Goal: Information Seeking & Learning: Check status

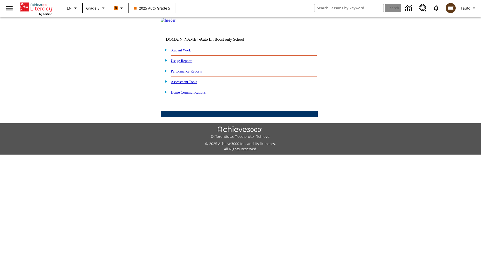
click at [192, 73] on link "Performance Reports" at bounding box center [186, 71] width 31 height 4
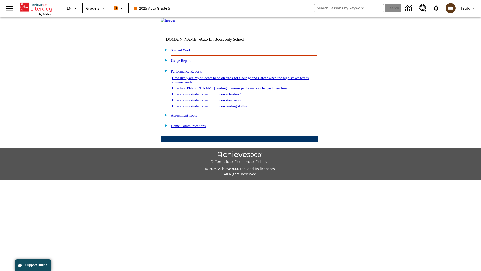
click at [231, 84] on link "How likely are my students to be on track for College and Career when the high …" at bounding box center [240, 80] width 137 height 8
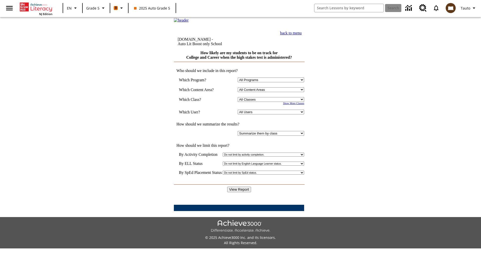
click at [272, 102] on select "Select a Class: All Classes 2025 Auto Grade 5 OL 2025 Auto Grade 6" at bounding box center [271, 99] width 66 height 5
select select "11133131"
